Goal: Task Accomplishment & Management: Use online tool/utility

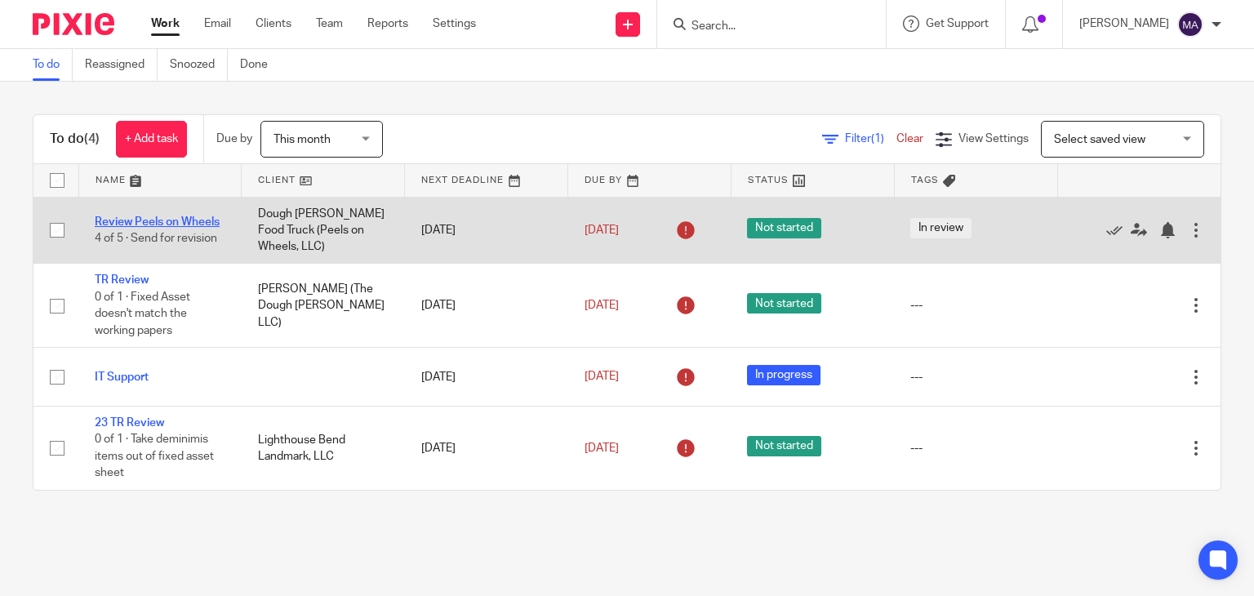
click at [202, 220] on link "Review Peels on Wheels" at bounding box center [157, 221] width 125 height 11
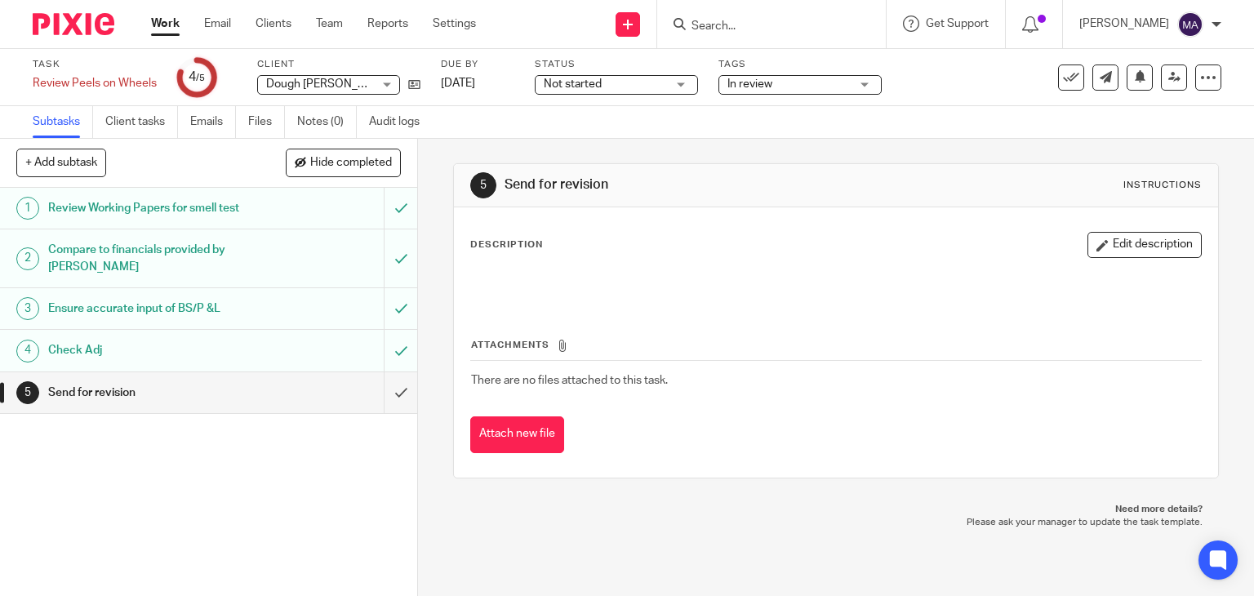
click at [173, 19] on link "Work" at bounding box center [165, 24] width 29 height 16
